Goal: Communication & Community: Answer question/provide support

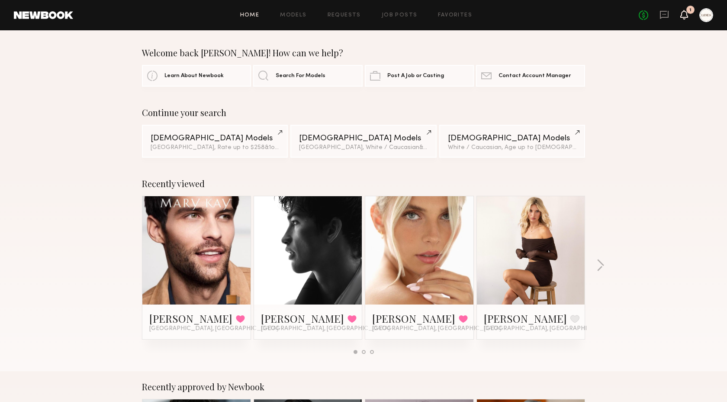
click at [686, 12] on icon at bounding box center [684, 14] width 7 height 6
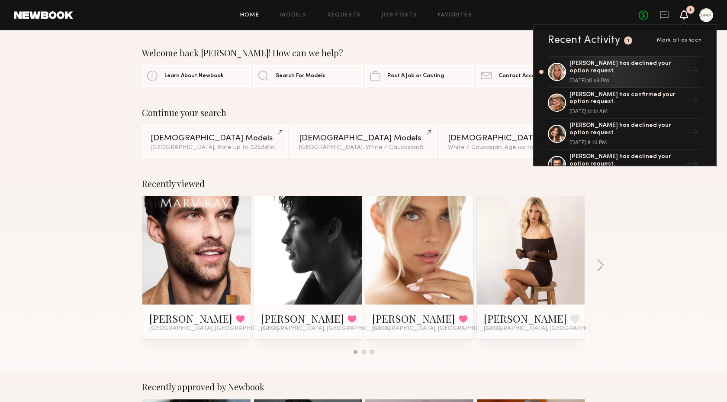
click at [461, 57] on div "Welcome back [PERSON_NAME]! How can we help?" at bounding box center [363, 53] width 443 height 10
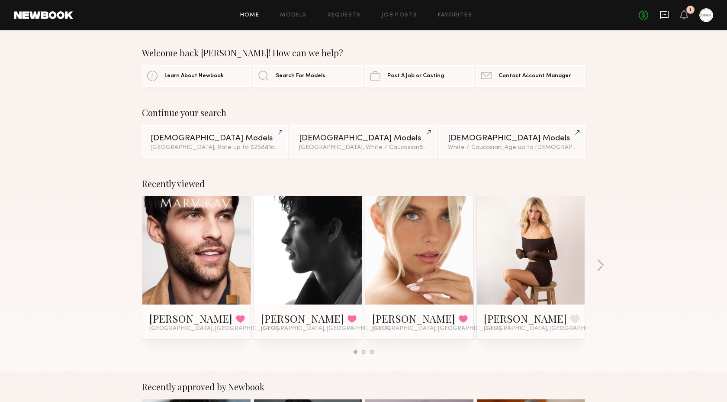
click at [667, 14] on icon at bounding box center [665, 15] width 10 height 10
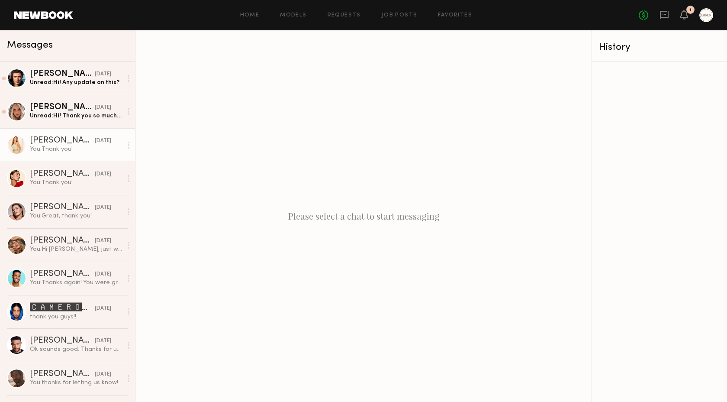
click at [42, 143] on div "[PERSON_NAME]" at bounding box center [62, 140] width 65 height 9
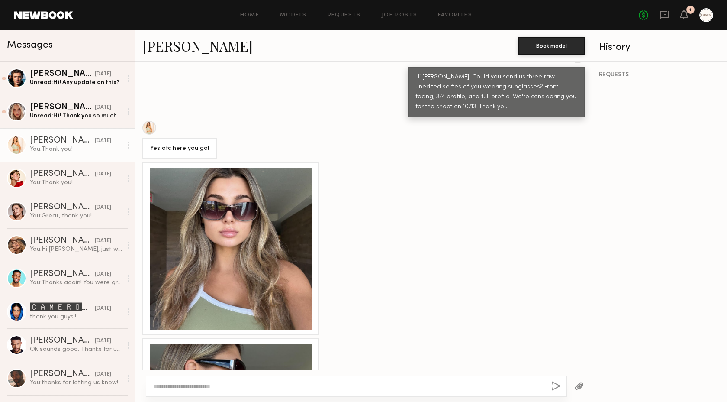
scroll to position [426, 0]
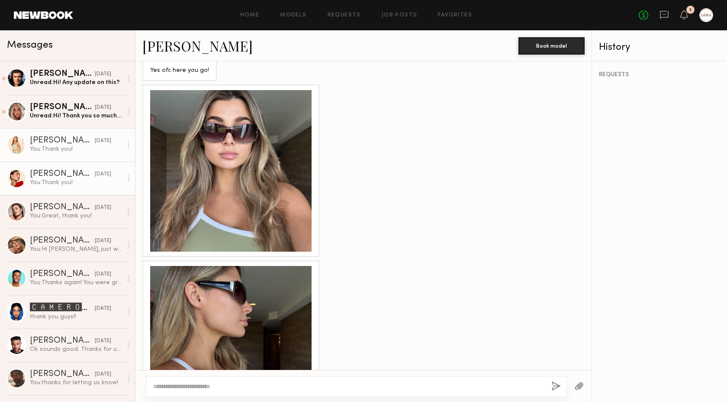
click at [76, 182] on div "You: Thank you!" at bounding box center [76, 182] width 92 height 8
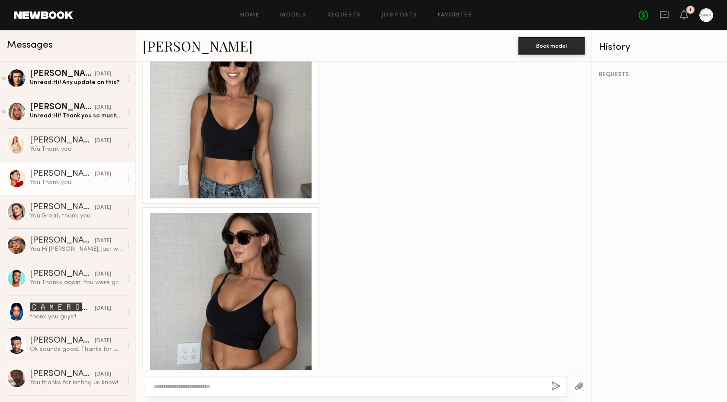
scroll to position [575, 0]
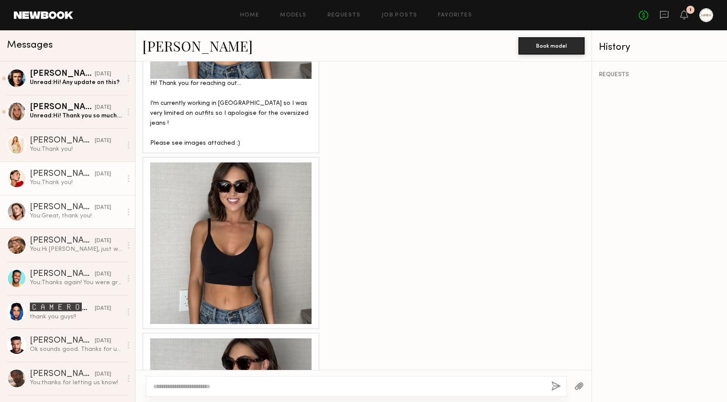
click at [66, 213] on div "You: Great, thank you!" at bounding box center [76, 216] width 92 height 8
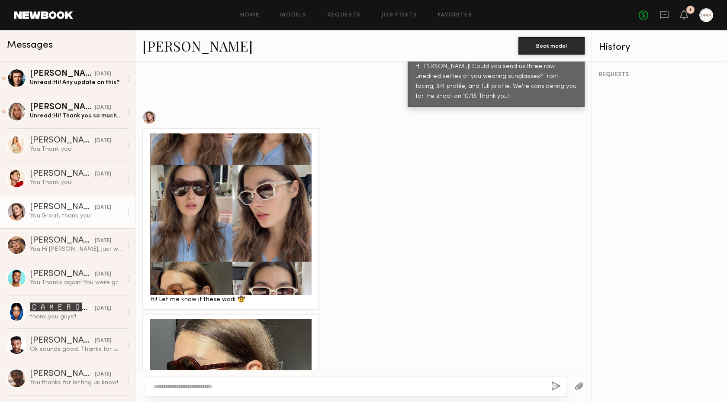
scroll to position [361, 0]
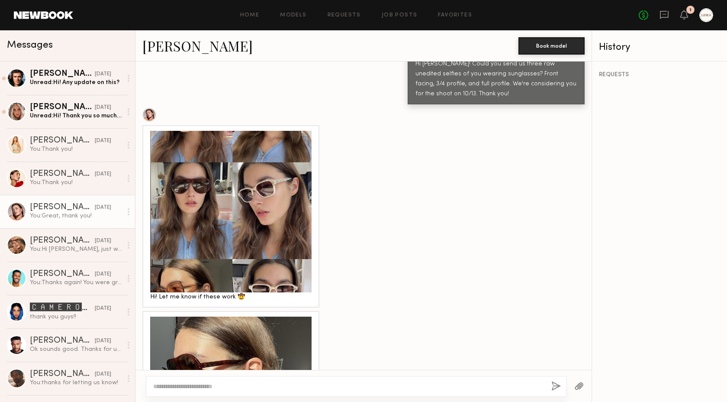
click at [267, 226] on div at bounding box center [230, 211] width 161 height 161
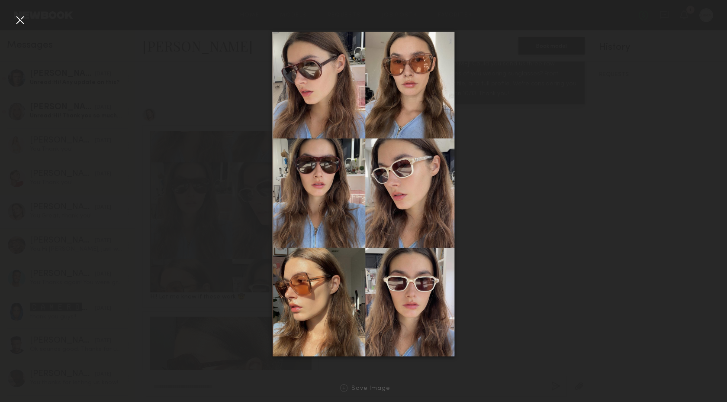
click at [21, 19] on div at bounding box center [20, 20] width 14 height 14
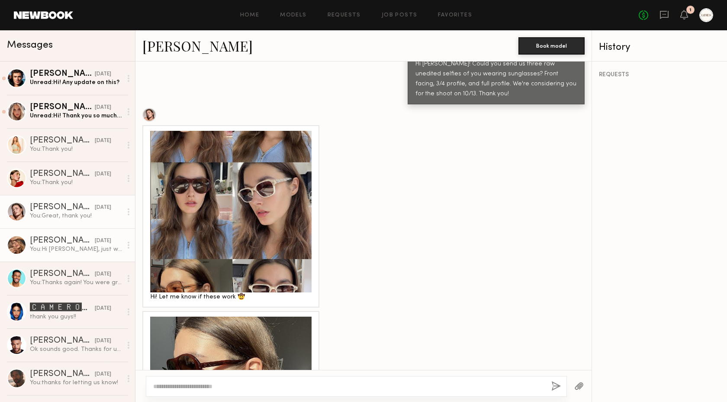
click at [95, 237] on div "[DATE]" at bounding box center [103, 241] width 16 height 8
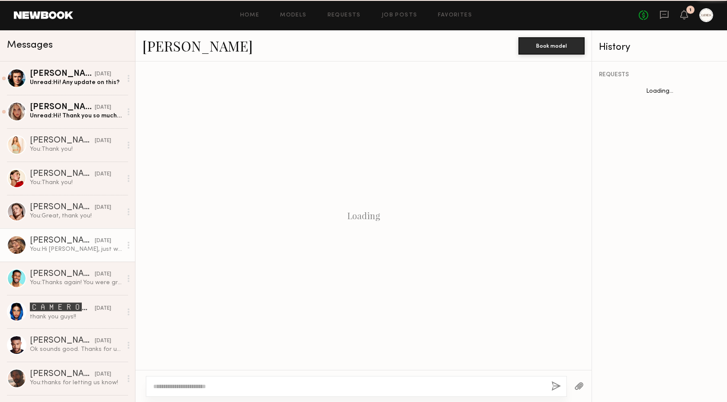
scroll to position [166, 0]
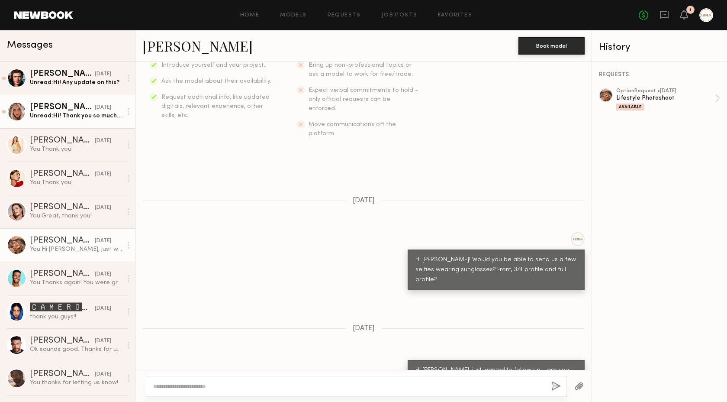
click at [97, 115] on div "Unread: Hi! Thank you so much for reaching out! I’m unfortunately out of town f…" at bounding box center [76, 116] width 92 height 8
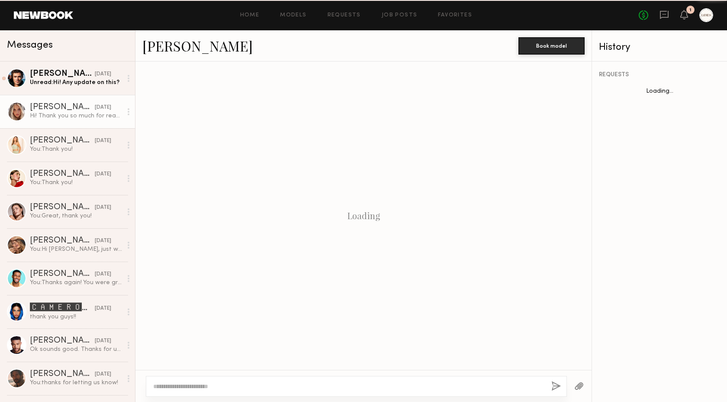
scroll to position [129, 0]
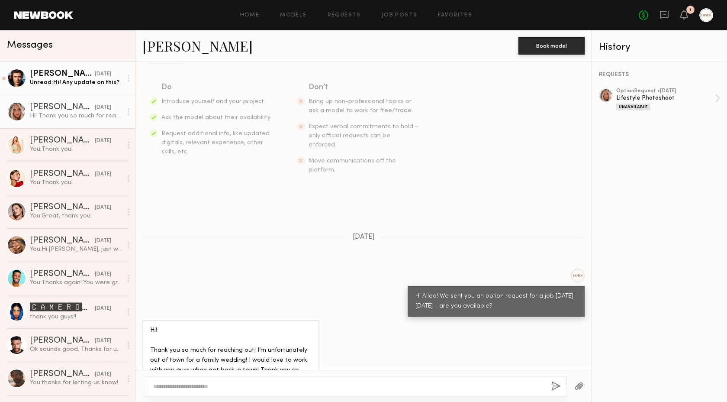
click at [93, 81] on div "Unread: Hi! Any update on this?" at bounding box center [76, 82] width 92 height 8
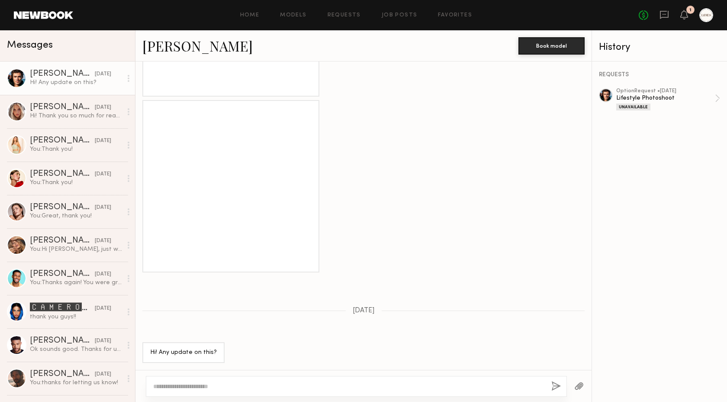
scroll to position [1412, 0]
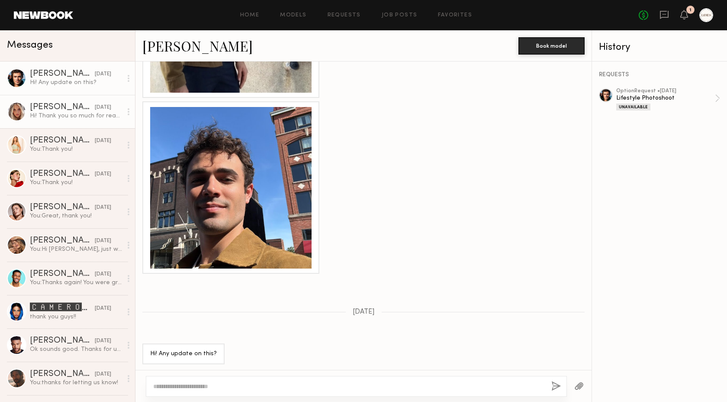
click at [91, 103] on div "[PERSON_NAME] [DATE]" at bounding box center [76, 107] width 92 height 9
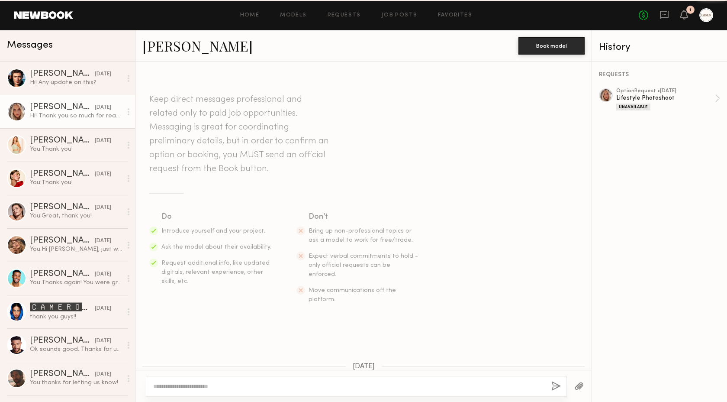
scroll to position [129, 0]
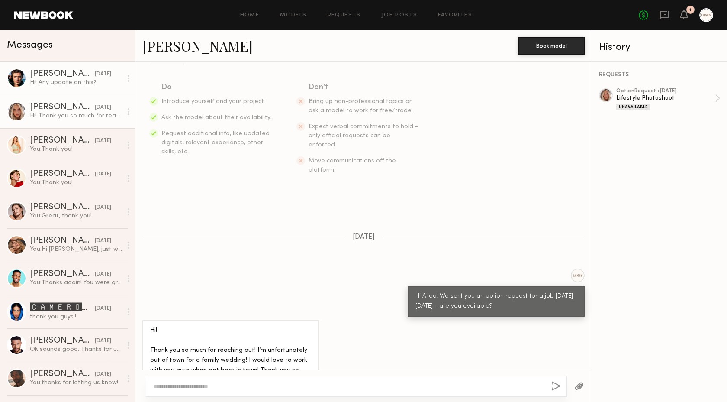
click at [126, 79] on div at bounding box center [128, 78] width 13 height 17
click at [112, 97] on div "Mark unread" at bounding box center [103, 95] width 63 height 19
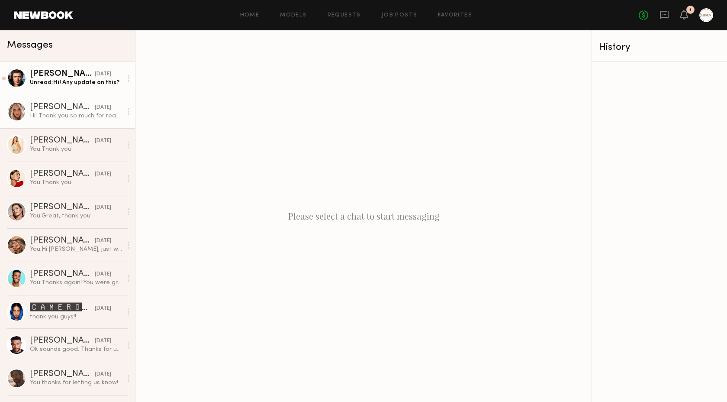
click at [129, 114] on div at bounding box center [128, 111] width 13 height 17
click at [125, 128] on div "Mark unread" at bounding box center [103, 128] width 63 height 19
click at [667, 16] on icon at bounding box center [665, 15] width 10 height 10
click at [687, 18] on icon at bounding box center [684, 15] width 8 height 10
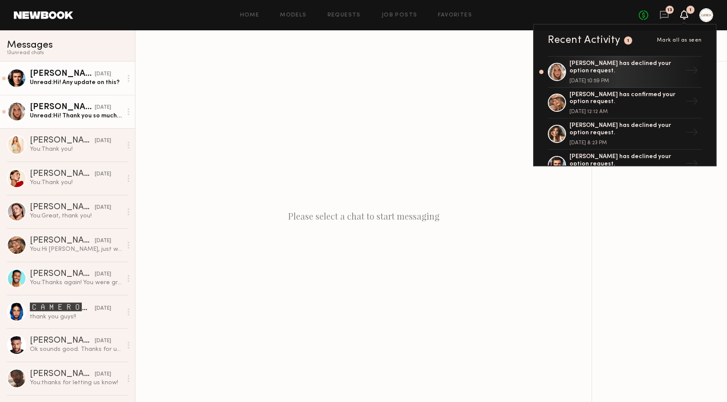
click at [348, 2] on header "Home Models Requests Job Posts Favorites Sign Out No fees up to $5,000 13 1 Rec…" at bounding box center [363, 15] width 727 height 30
